Goal: Communication & Community: Participate in discussion

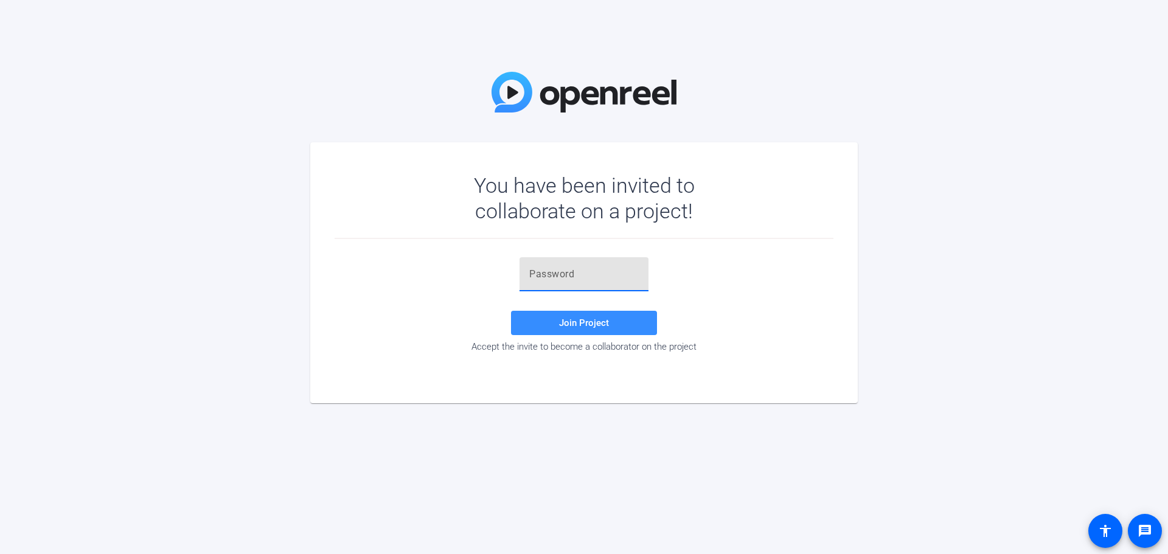
click at [561, 276] on input "text" at bounding box center [583, 274] width 109 height 15
paste input "s-PRHT"
type input "s-PRHT"
click at [577, 325] on span "Join Project" at bounding box center [584, 322] width 50 height 11
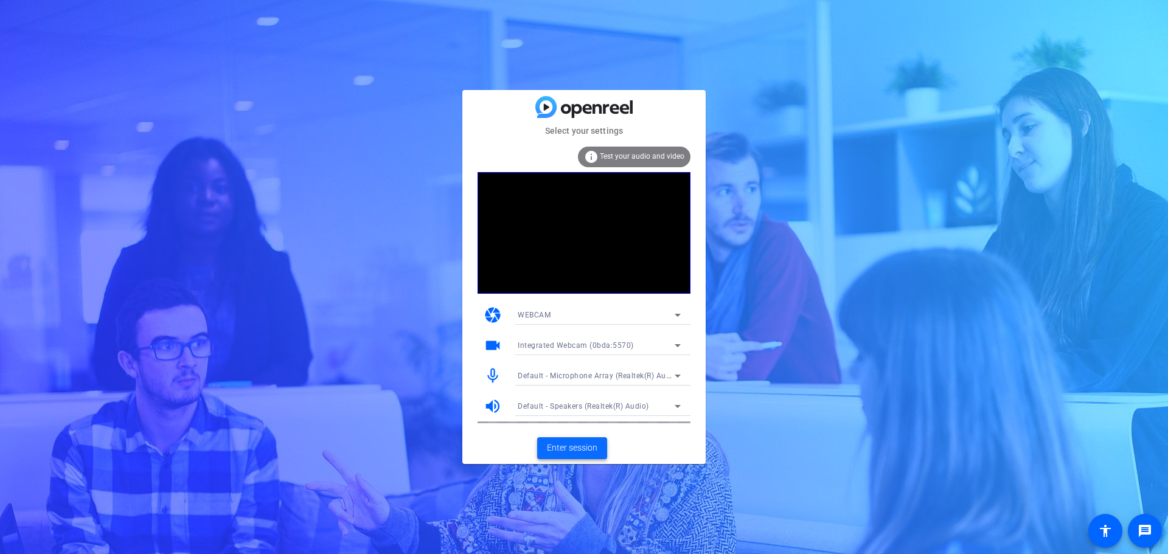
click at [584, 450] on span "Enter session" at bounding box center [572, 448] width 50 height 13
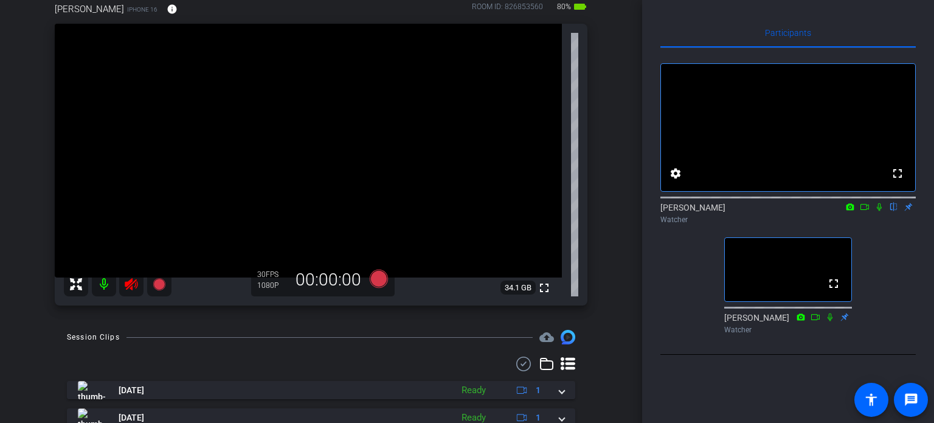
scroll to position [61, 0]
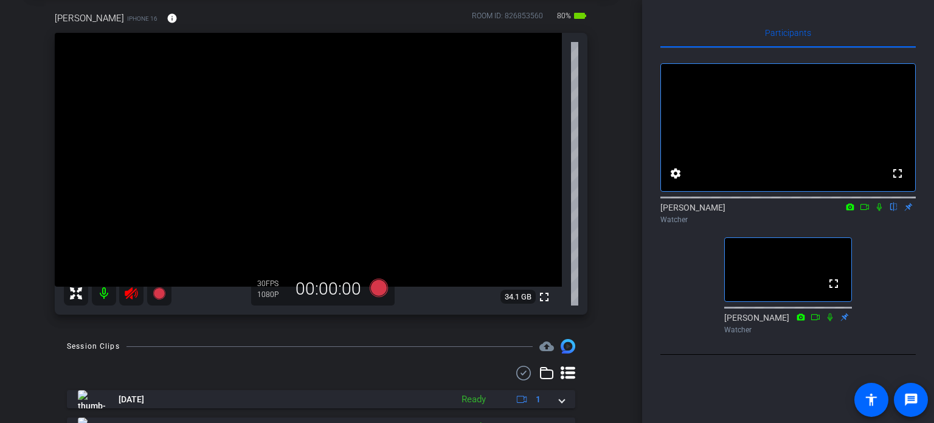
click at [129, 294] on div at bounding box center [118, 293] width 108 height 24
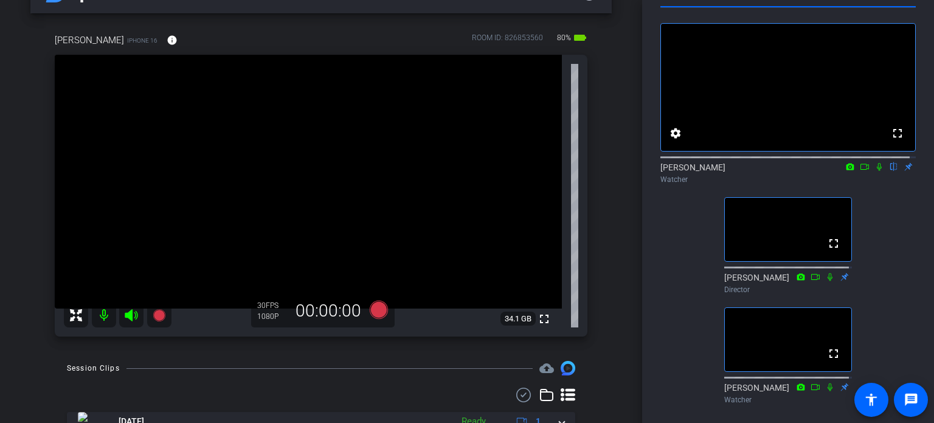
scroll to position [40, 0]
click at [875, 171] on icon at bounding box center [880, 166] width 10 height 9
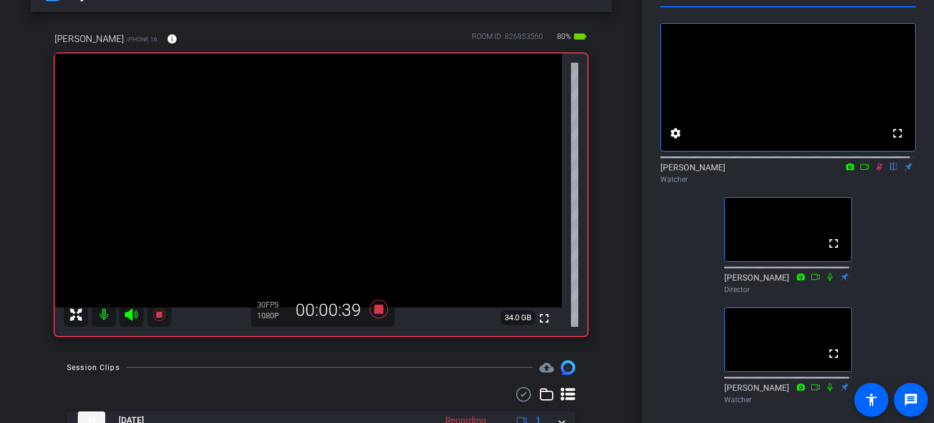
click at [876, 171] on icon at bounding box center [879, 167] width 7 height 8
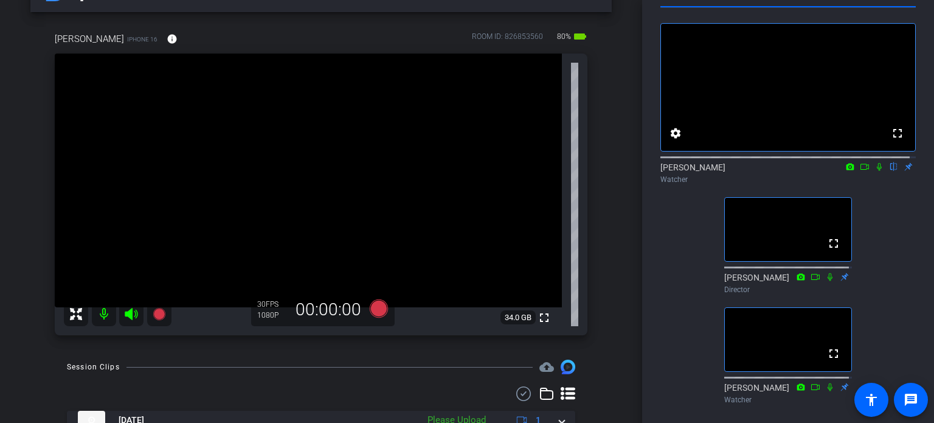
click at [875, 171] on icon at bounding box center [880, 166] width 10 height 9
click at [876, 171] on icon at bounding box center [879, 167] width 7 height 8
click at [875, 171] on icon at bounding box center [880, 166] width 10 height 9
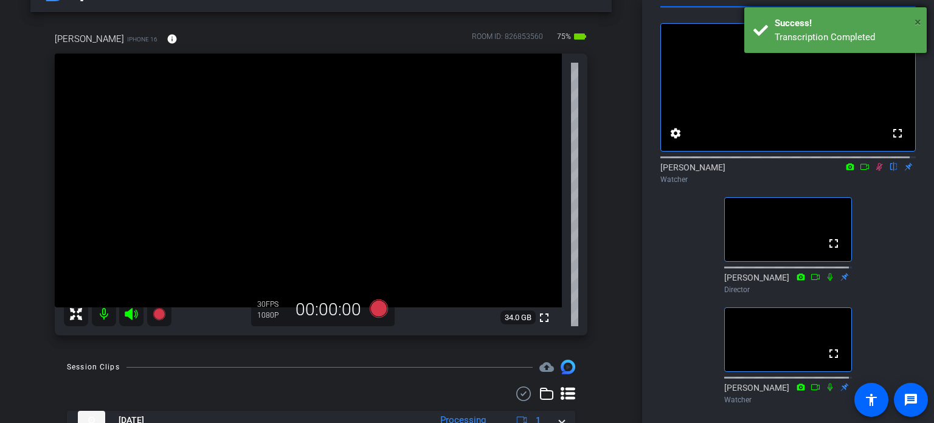
click at [915, 20] on span "×" at bounding box center [918, 22] width 7 height 15
click at [921, 22] on span "×" at bounding box center [918, 22] width 7 height 15
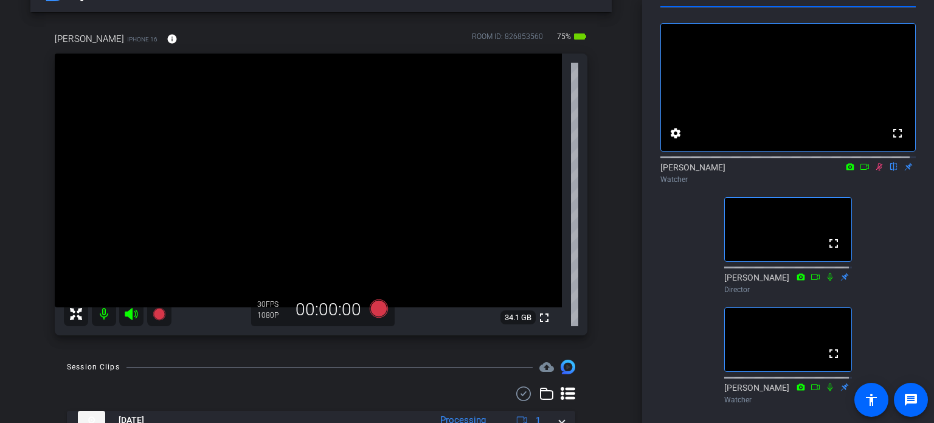
click at [875, 171] on icon at bounding box center [880, 166] width 10 height 9
